Goal: Task Accomplishment & Management: Complete application form

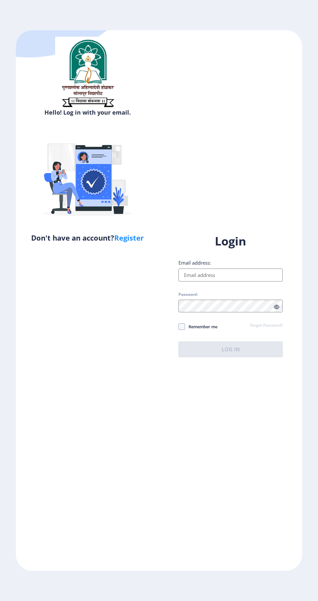
click at [202, 281] on input "Email address:" at bounding box center [231, 274] width 104 height 13
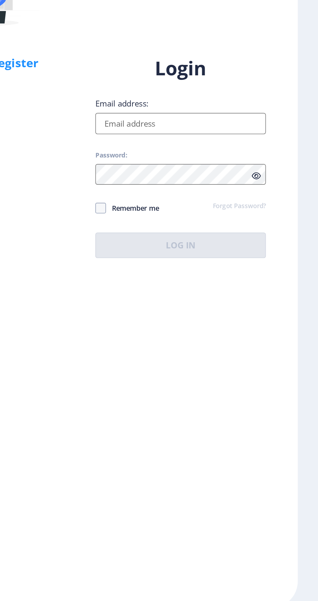
type input "[EMAIL_ADDRESS][DOMAIN_NAME]"
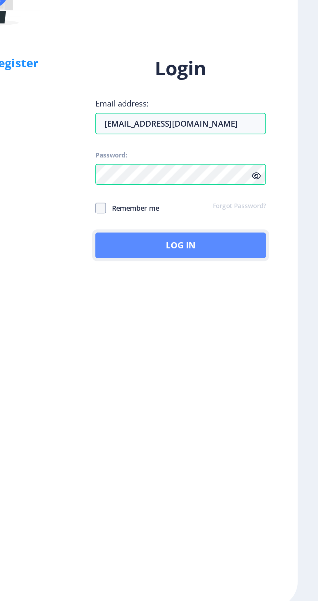
click at [210, 357] on button "Log In" at bounding box center [231, 350] width 104 height 16
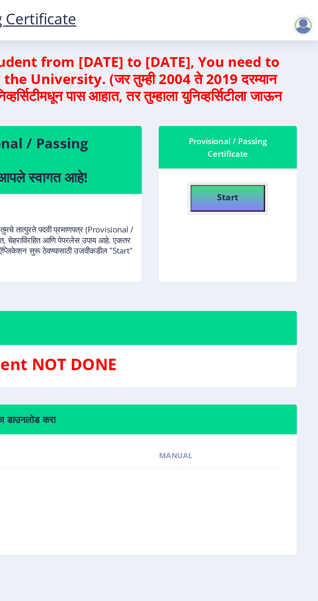
click at [261, 125] on h4 "Start" at bounding box center [262, 120] width 13 height 12
select select
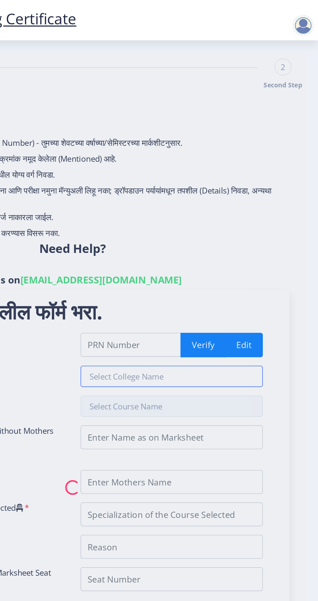
type input "2020032500146234"
type input "Dalit Mitra Kadam Guruji [PERSON_NAME] Mahavidyalaya, [GEOGRAPHIC_DATA]"
type input "Bachelor of Science"
type input "Pawar [PERSON_NAME]"
type input "Vandana"
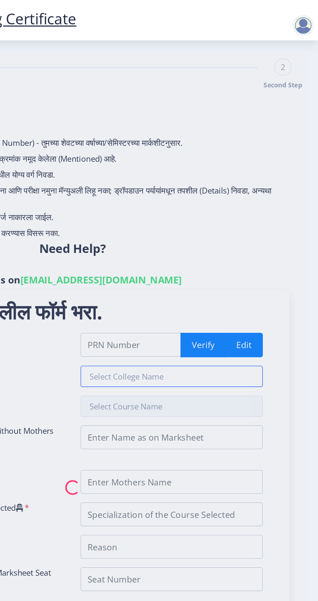
type input "Chemistry"
type input "For Documentation Purpose"
type input "861100"
select select "Grade F"
select select "Regular"
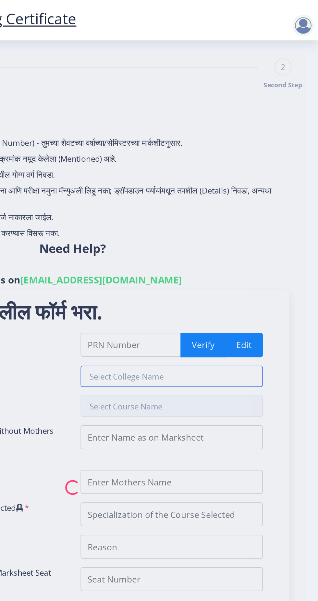
select select "ATKT"
select select "2024"
select select "October"
select select "Yearly"
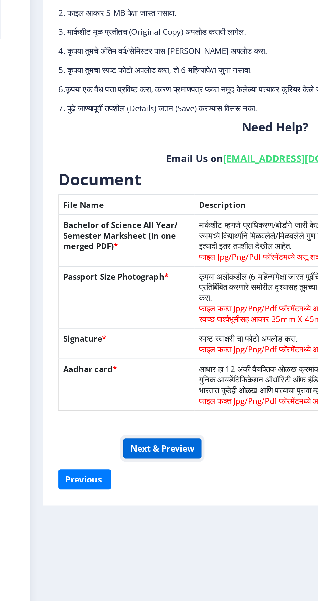
click at [100, 360] on button "Next & Preview" at bounding box center [99, 357] width 48 height 12
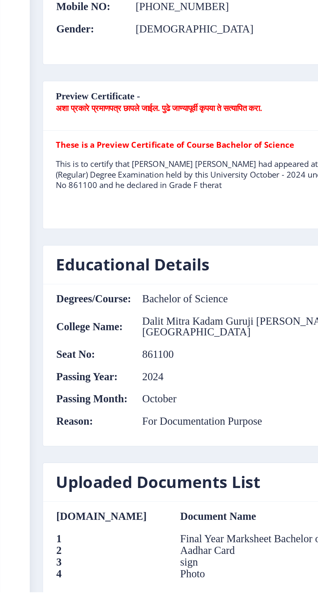
scroll to position [18, 0]
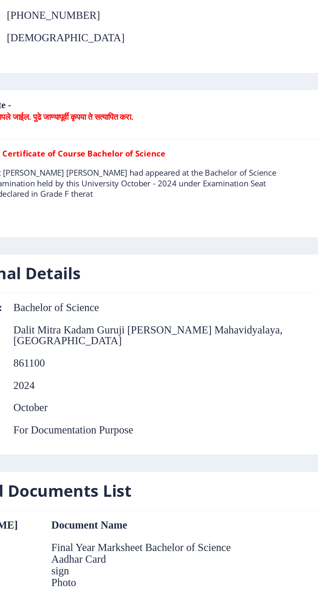
select select
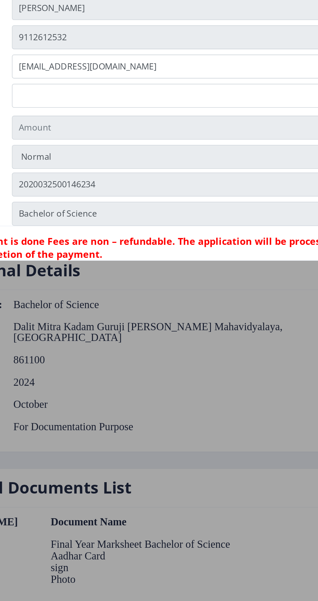
scroll to position [20, 0]
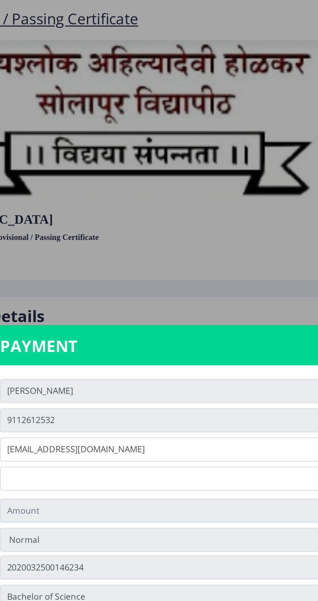
type input "155"
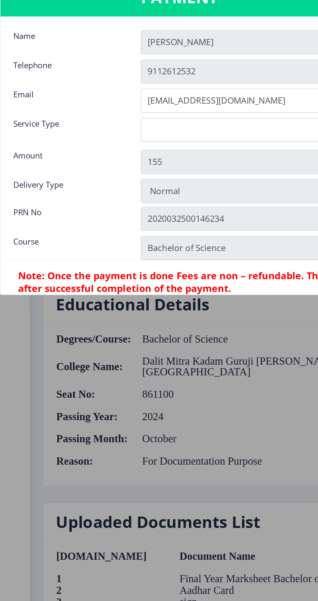
scroll to position [8, 0]
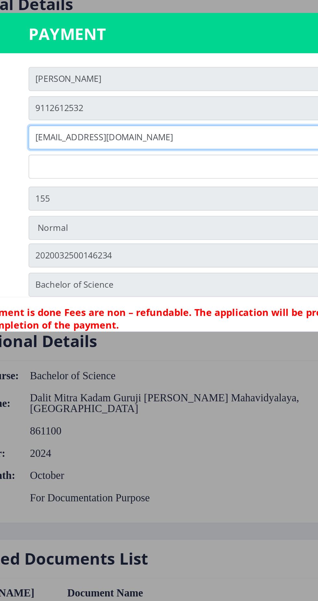
click at [103, 277] on input "[EMAIL_ADDRESS][DOMAIN_NAME]" at bounding box center [198, 274] width 224 height 15
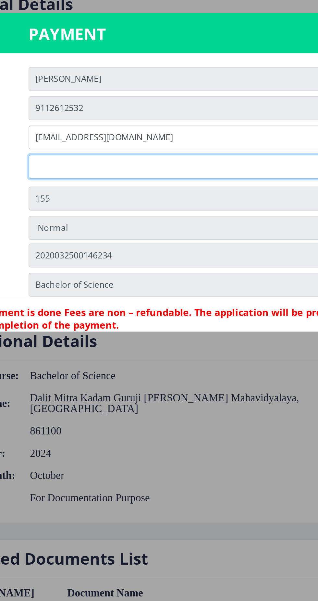
click at [98, 298] on select "Digital Courier Pickup" at bounding box center [198, 292] width 224 height 15
select select "old"
click at [86, 285] on select "Digital Courier Pickup" at bounding box center [198, 292] width 224 height 15
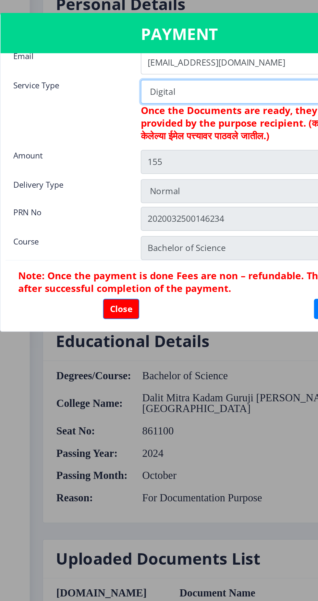
scroll to position [46, 0]
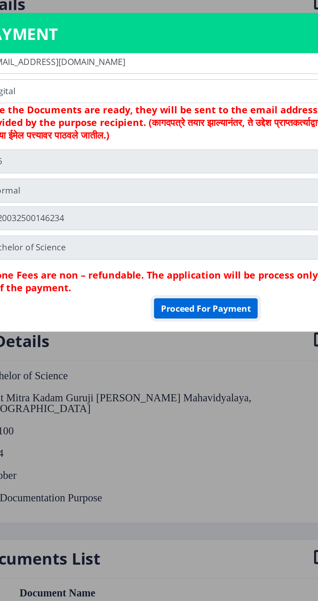
click at [210, 380] on button "Proceed For Payment" at bounding box center [223, 379] width 63 height 12
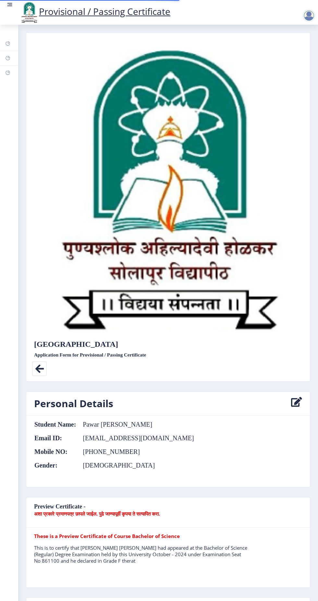
scroll to position [8, 0]
